Goal: Task Accomplishment & Management: Complete application form

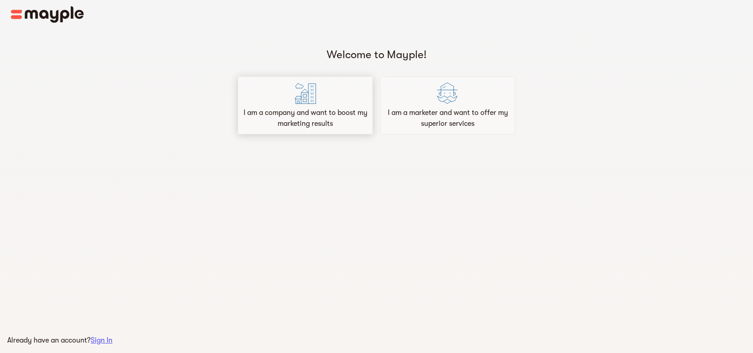
click at [340, 114] on p "I am a company and want to boost my marketing results" at bounding box center [305, 118] width 127 height 22
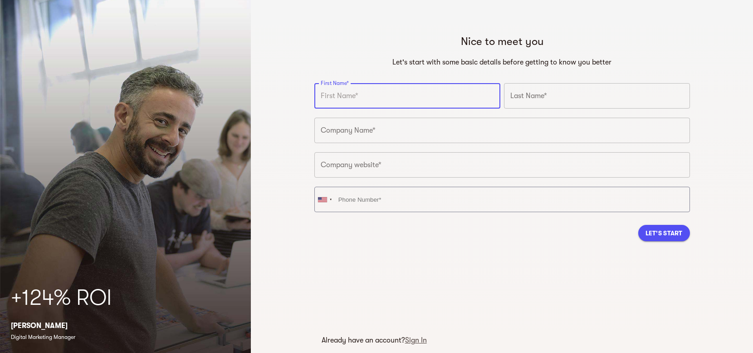
click at [466, 103] on input "text" at bounding box center [407, 95] width 186 height 25
click at [448, 89] on input "text" at bounding box center [407, 95] width 186 height 25
click at [421, 93] on input "text" at bounding box center [407, 95] width 186 height 25
type input "Bill"
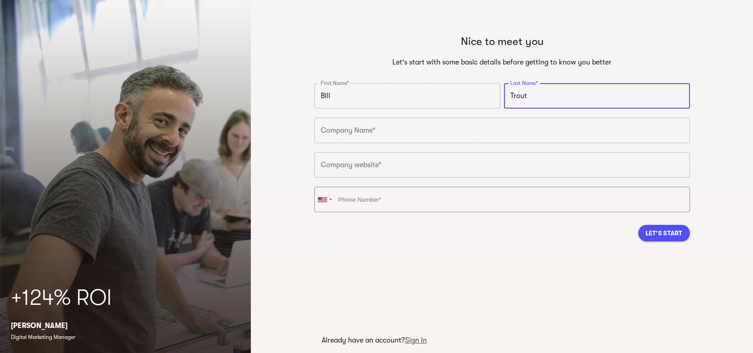
type input "Trout"
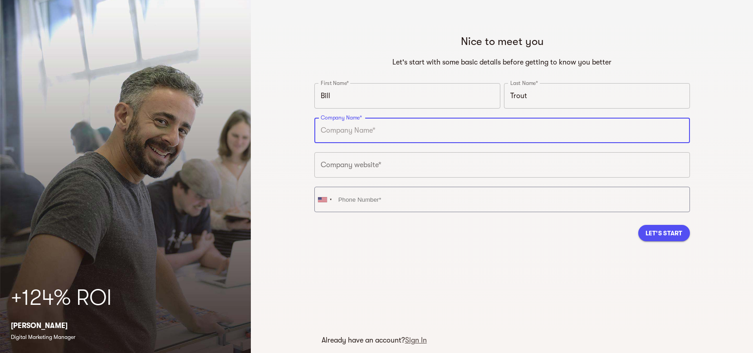
click at [408, 129] on input "text" at bounding box center [502, 130] width 376 height 25
type input "PositionPTT"
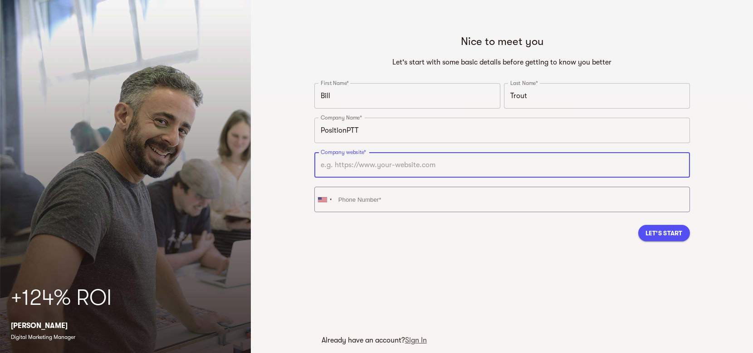
click at [404, 171] on input "text" at bounding box center [502, 164] width 376 height 25
type input "https://www.positionptt.com"
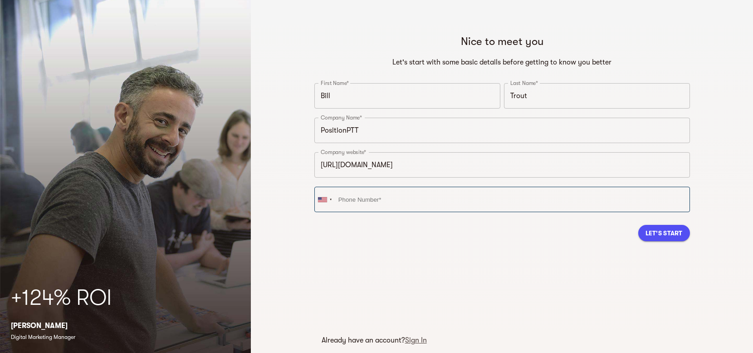
drag, startPoint x: 433, startPoint y: 218, endPoint x: 448, endPoint y: 200, distance: 22.9
click at [448, 200] on div "United States + 1 United Kingdom + 44 Afghanistan (‫افغانستان‬‎) + 93 Albania (…" at bounding box center [502, 202] width 379 height 34
click at [448, 200] on input "tel" at bounding box center [502, 198] width 376 height 25
type input "+1 240-342-6363"
click at [665, 237] on span "Let's Start" at bounding box center [664, 232] width 37 height 11
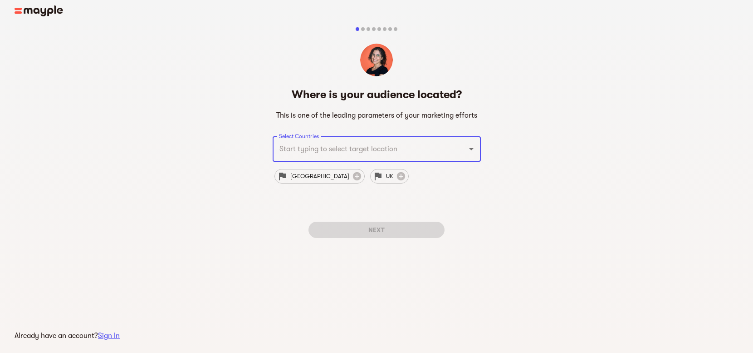
click at [456, 154] on div at bounding box center [465, 148] width 24 height 13
click at [471, 148] on icon "Open" at bounding box center [471, 149] width 5 height 2
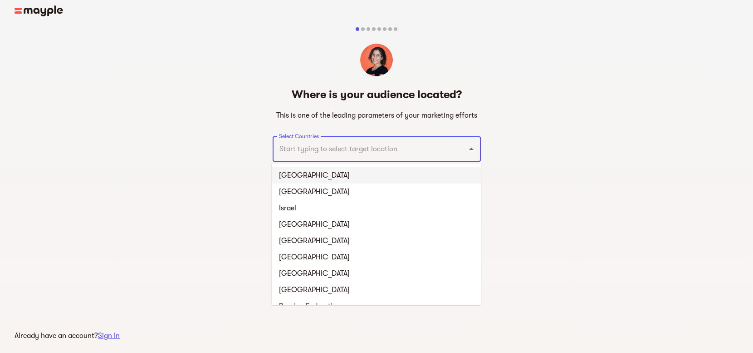
click at [378, 168] on li "[GEOGRAPHIC_DATA]" at bounding box center [376, 175] width 209 height 16
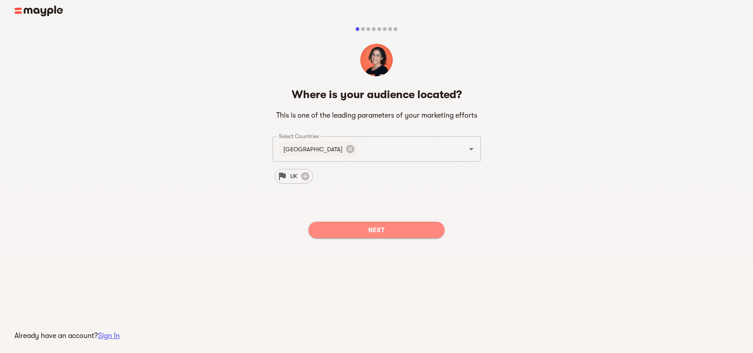
click at [375, 226] on span "Next" at bounding box center [377, 229] width 122 height 11
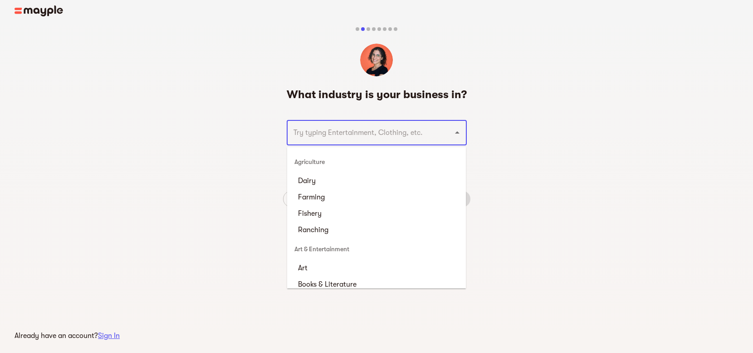
click at [409, 140] on input "text" at bounding box center [364, 132] width 147 height 17
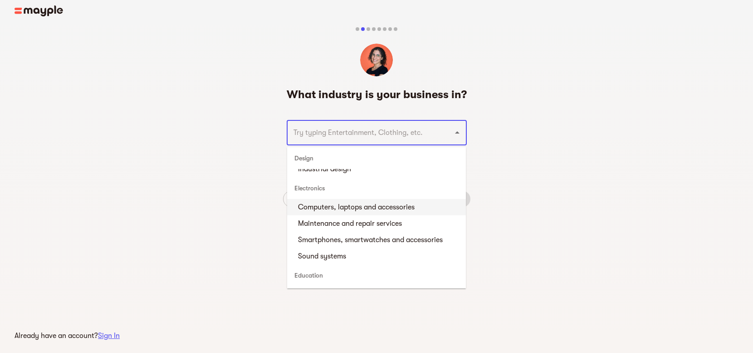
scroll to position [672, 0]
click at [402, 236] on li "Smartphones, smartwatches and accessories" at bounding box center [376, 239] width 179 height 16
type input "Smartphones, smartwatches and accessories"
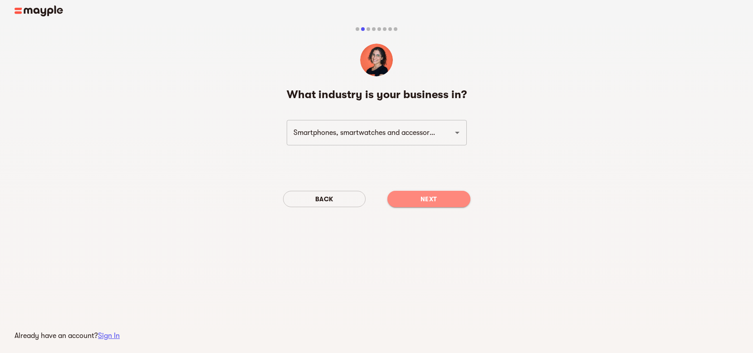
click at [422, 198] on span "Next" at bounding box center [429, 198] width 69 height 11
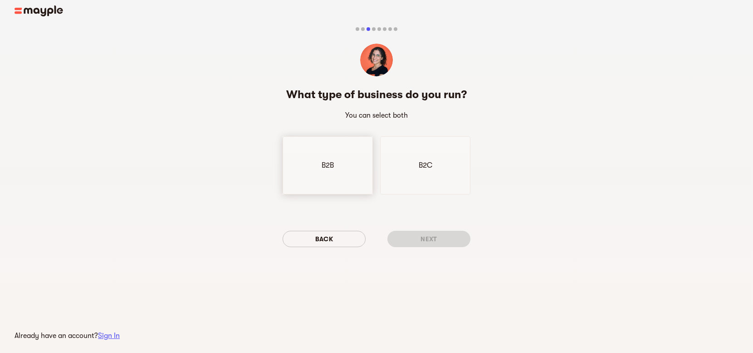
click at [334, 169] on div "B2B" at bounding box center [328, 165] width 90 height 58
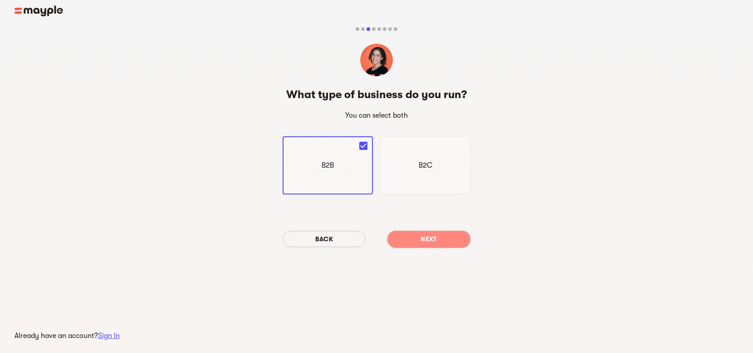
click at [410, 238] on span "Next" at bounding box center [429, 238] width 69 height 11
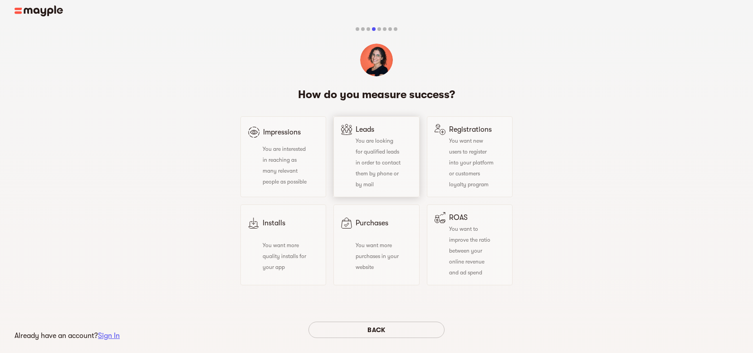
click at [377, 163] on span "You are looking for qualified leads in order to contact them by phone or by mail" at bounding box center [378, 162] width 45 height 50
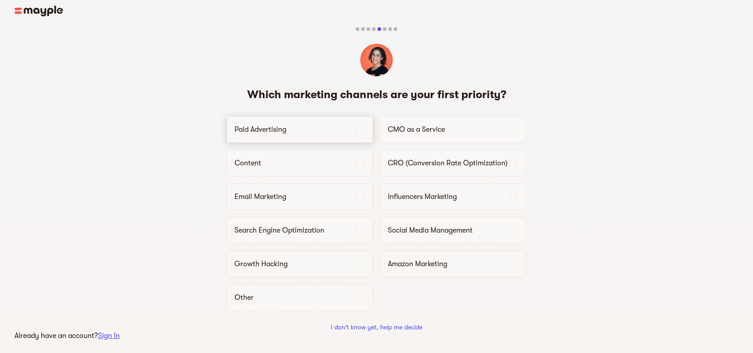
click at [318, 133] on p "Paid Advertising" at bounding box center [295, 129] width 120 height 11
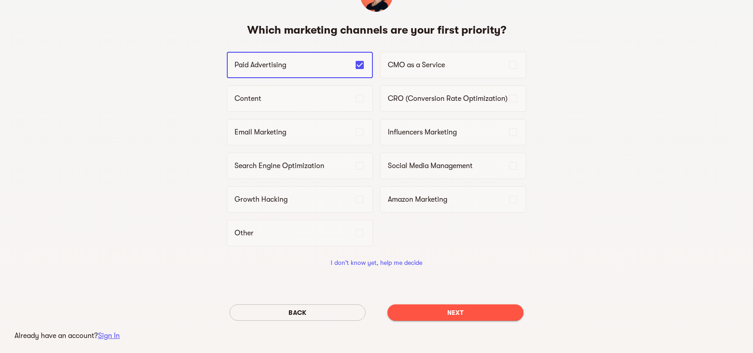
scroll to position [65, 0]
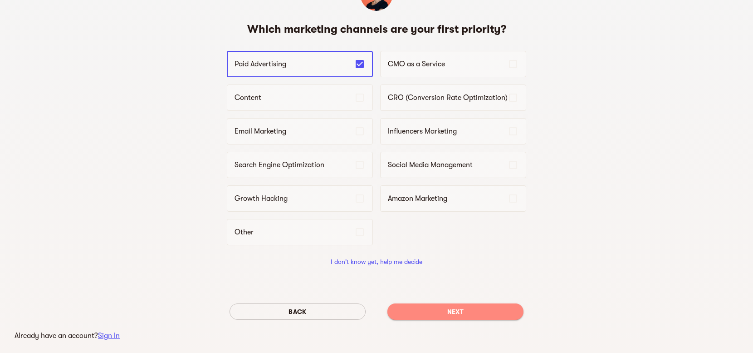
click at [478, 318] on button "Next" at bounding box center [456, 311] width 136 height 16
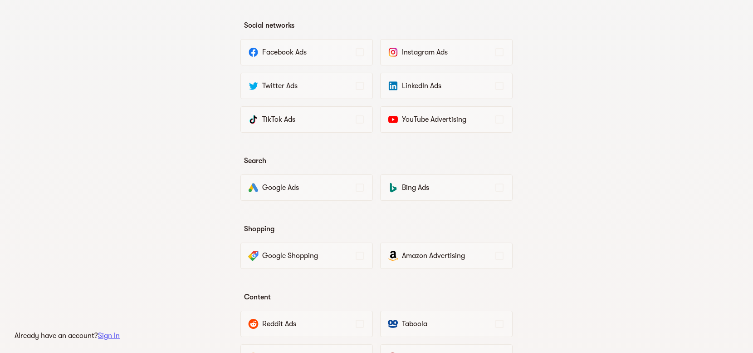
scroll to position [117, 0]
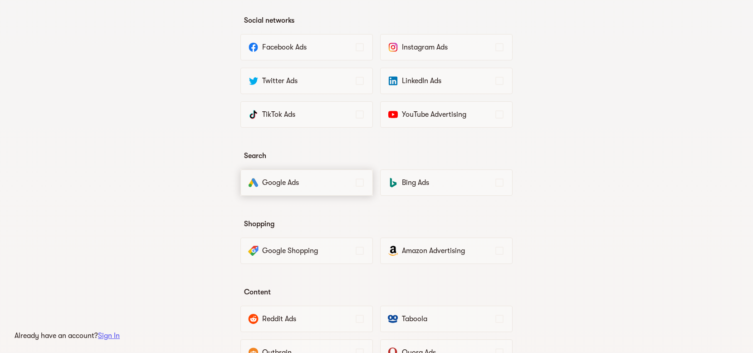
click at [296, 190] on div "Google Ads" at bounding box center [306, 182] width 132 height 26
click at [331, 243] on div "Google Shopping" at bounding box center [306, 250] width 132 height 26
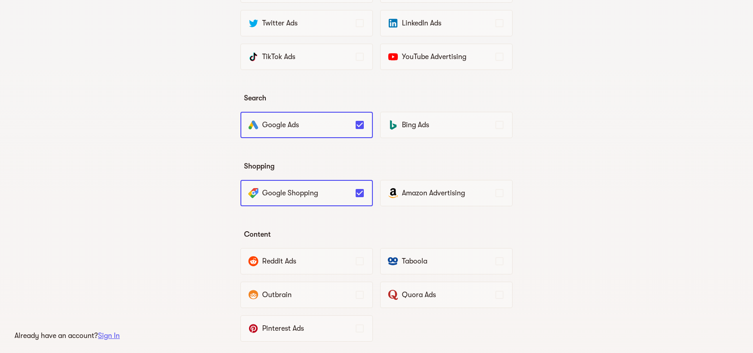
scroll to position [265, 0]
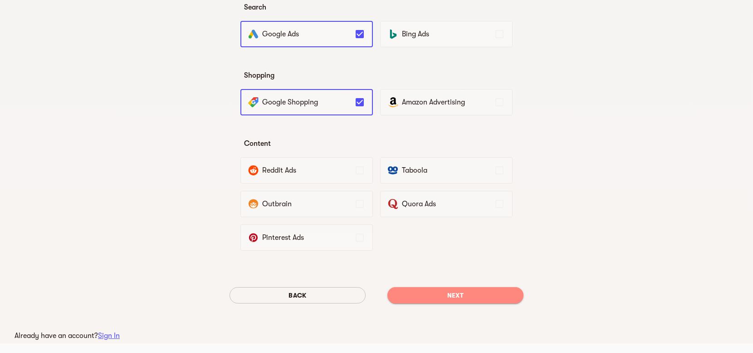
click at [427, 287] on button "Next" at bounding box center [456, 295] width 136 height 16
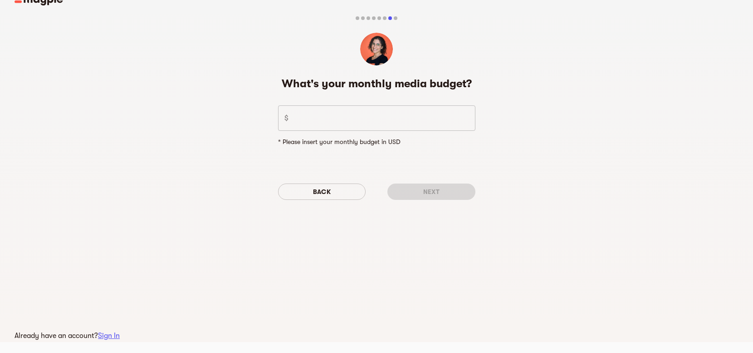
scroll to position [0, 0]
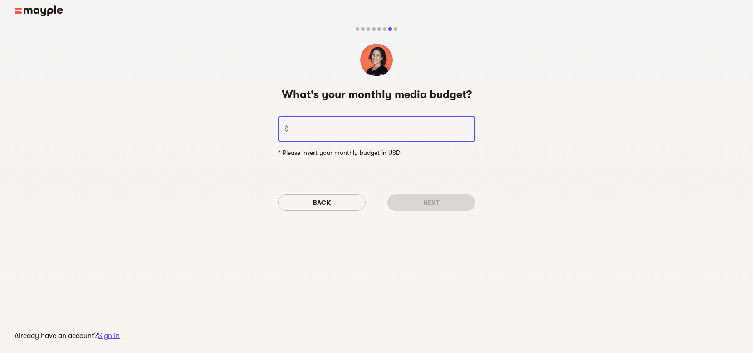
click at [373, 129] on input "number" at bounding box center [383, 128] width 183 height 25
type input "5000"
click at [425, 201] on span "Next" at bounding box center [432, 202] width 74 height 11
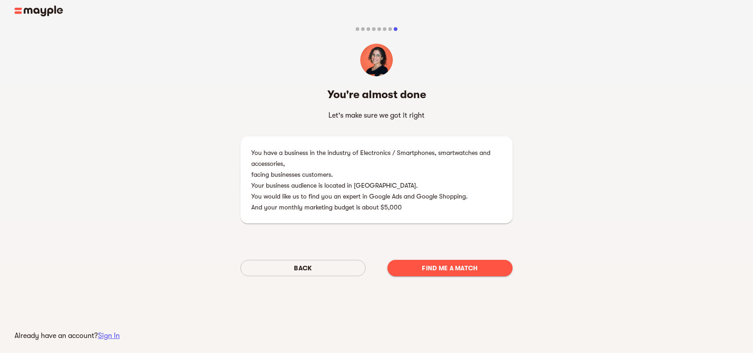
click at [429, 269] on span "Find me a match" at bounding box center [450, 267] width 111 height 11
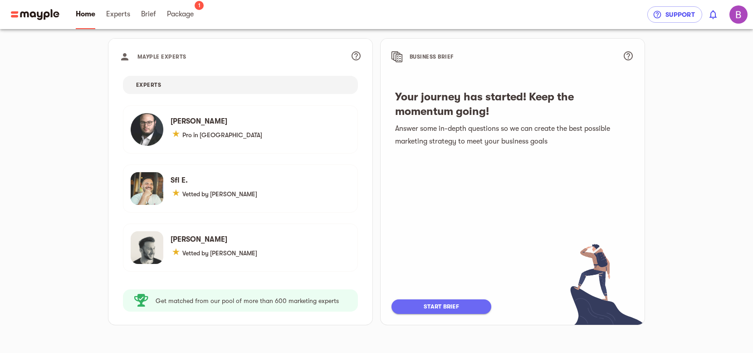
scroll to position [84, 0]
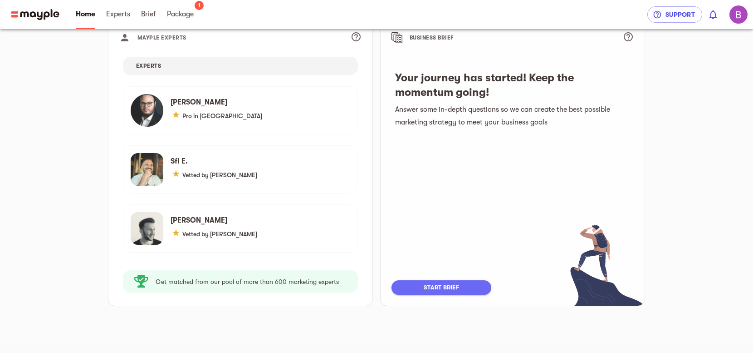
click at [242, 280] on p "Get matched from our pool of more than 600 marketing experts" at bounding box center [247, 281] width 183 height 11
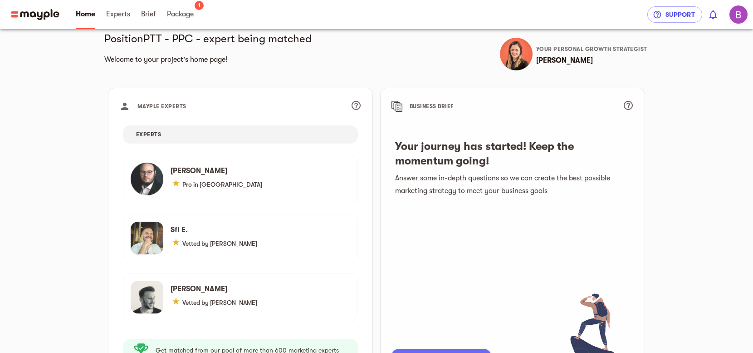
scroll to position [0, 0]
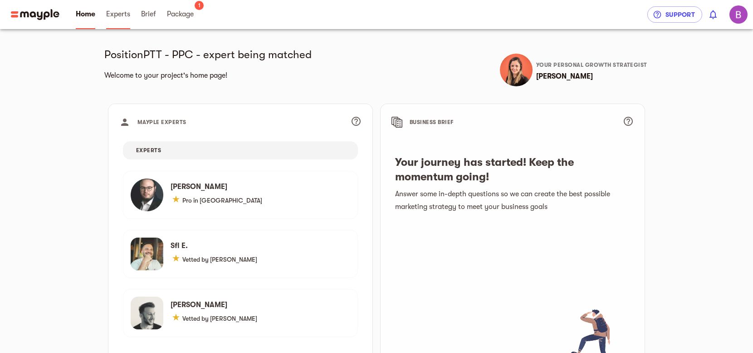
click at [111, 19] on span "Experts" at bounding box center [118, 14] width 24 height 11
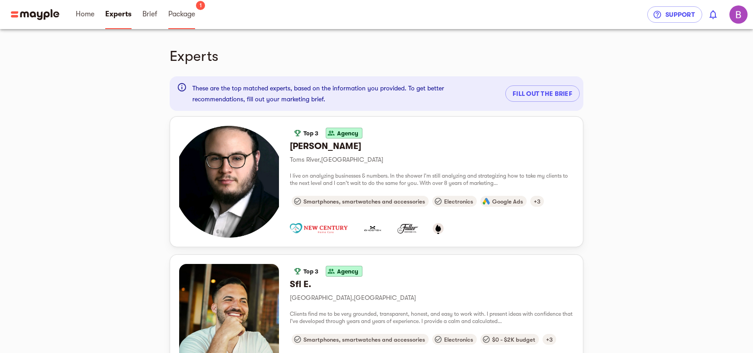
click at [187, 16] on span "Package" at bounding box center [181, 14] width 27 height 11
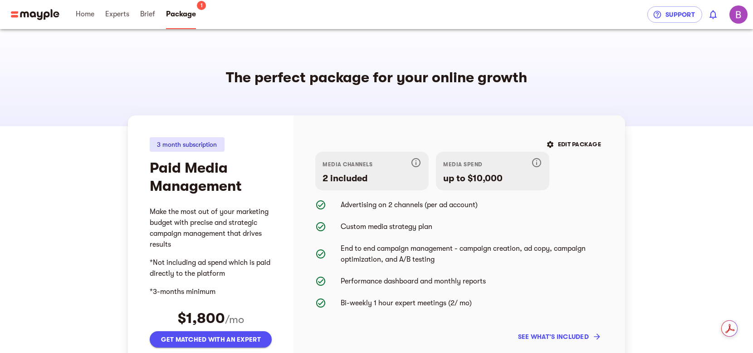
scroll to position [31, 0]
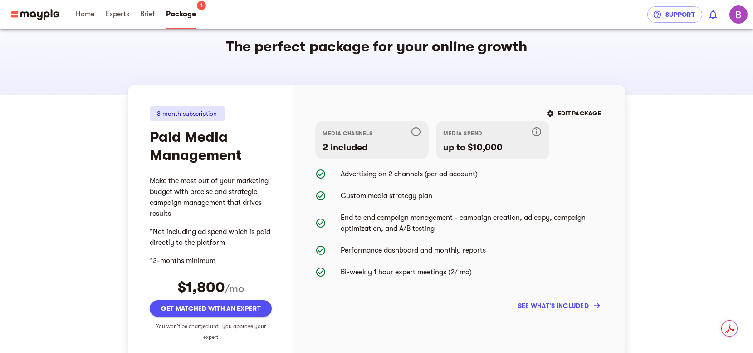
click at [66, 241] on div "3 month subscription Paid Media Management $1,800 /mo Get matched with an exper…" at bounding box center [376, 271] width 753 height 353
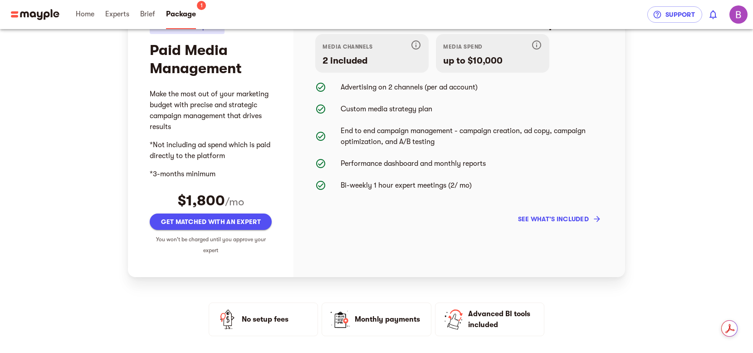
scroll to position [0, 0]
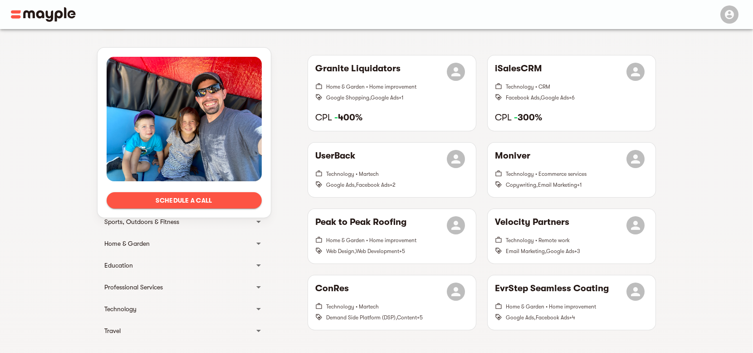
scroll to position [275, 0]
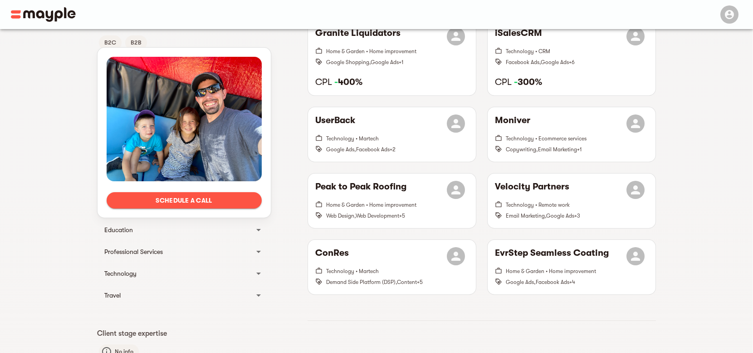
click at [725, 227] on div "Schedule a call Languages English Client Type B2C B2B Industries Real estate Re…" at bounding box center [376, 287] width 753 height 1066
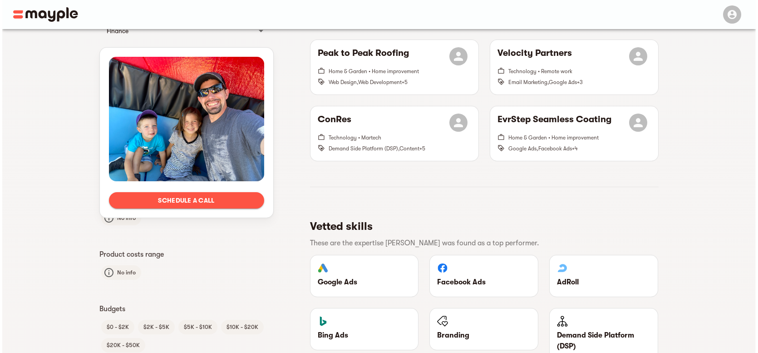
scroll to position [395, 0]
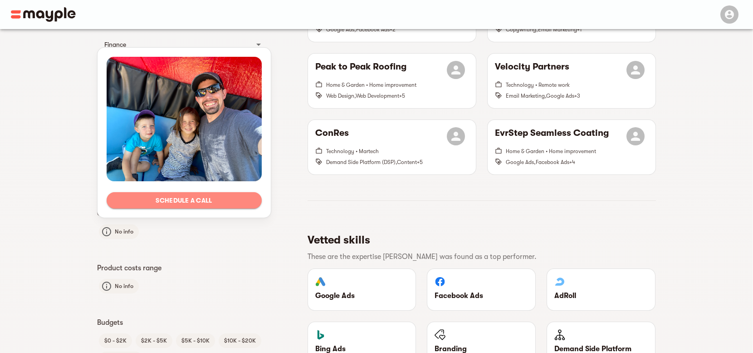
click at [209, 206] on button "Schedule a call" at bounding box center [184, 200] width 155 height 16
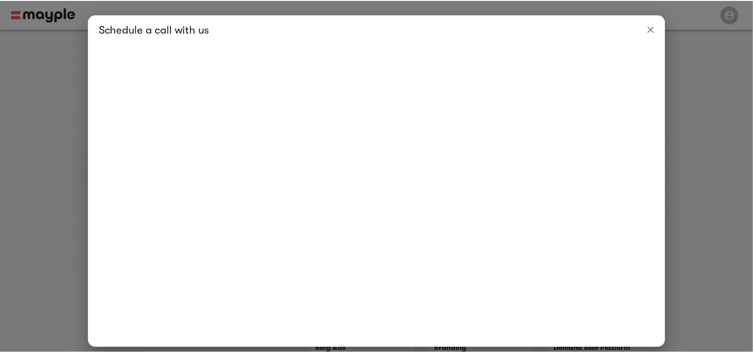
scroll to position [9, 0]
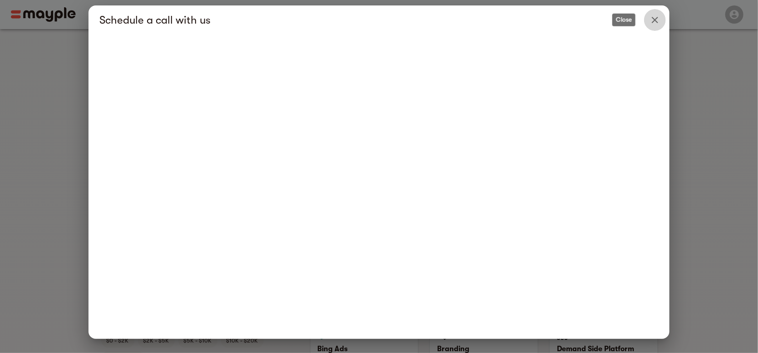
click at [649, 20] on icon "Close" at bounding box center [654, 20] width 11 height 11
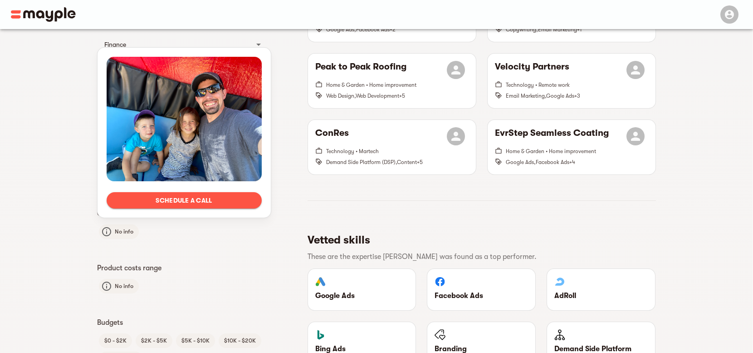
click at [752, 103] on div "Schedule a call Languages English Client Type B2C B2B Industries Real estate Re…" at bounding box center [376, 167] width 753 height 1066
click at [724, 78] on div "Schedule a call Languages English Client Type B2C B2B Industries Real estate Re…" at bounding box center [376, 167] width 753 height 1066
click at [701, 72] on div "Schedule a call Languages English Client Type B2C B2B Industries Real estate Re…" at bounding box center [376, 167] width 753 height 1066
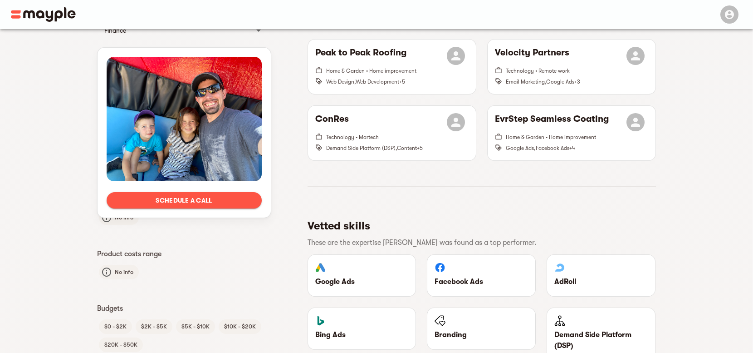
scroll to position [409, 0]
